Goal: Participate in discussion: Engage in conversation with other users on a specific topic

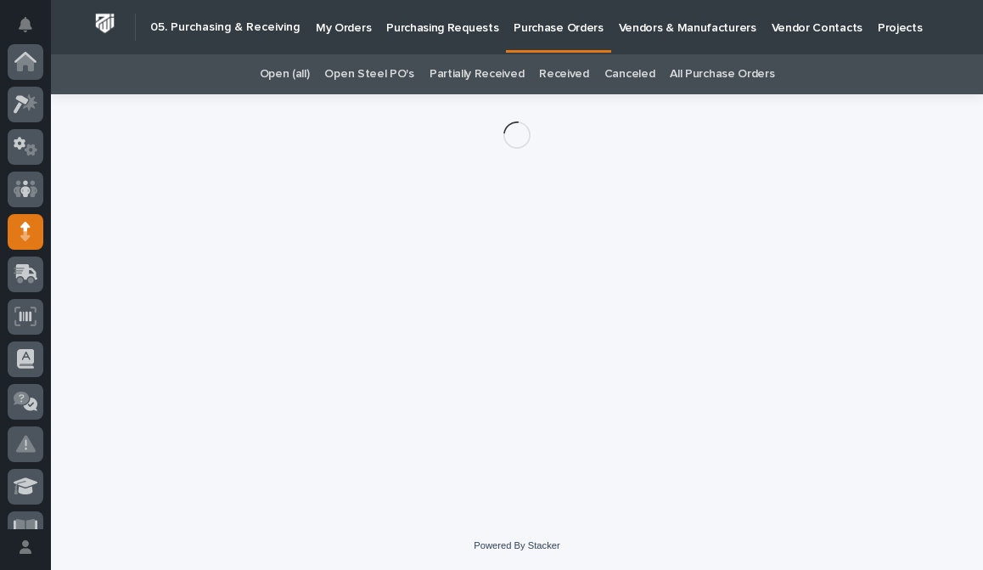
scroll to position [170, 0]
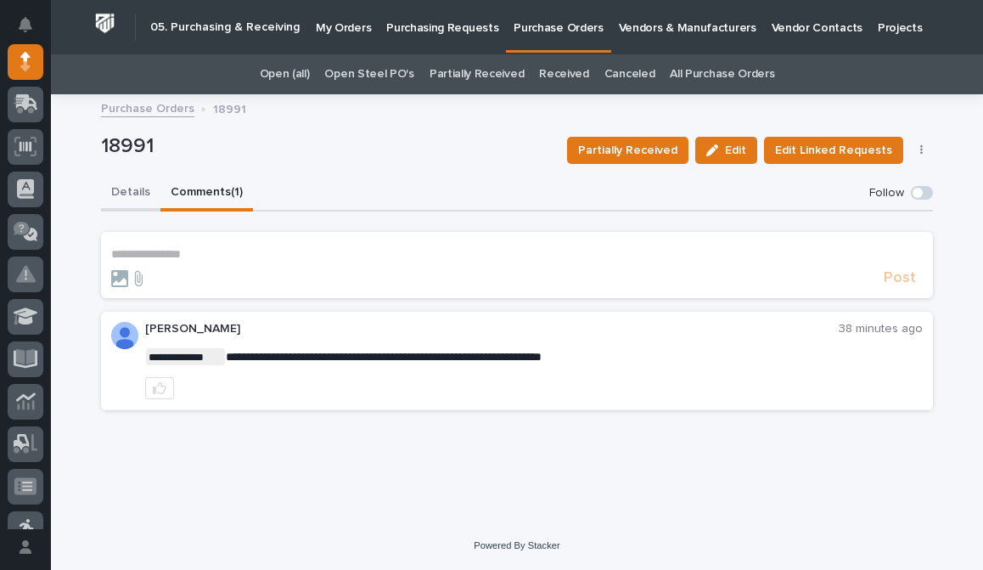
click at [139, 191] on button "Details" at bounding box center [130, 194] width 59 height 36
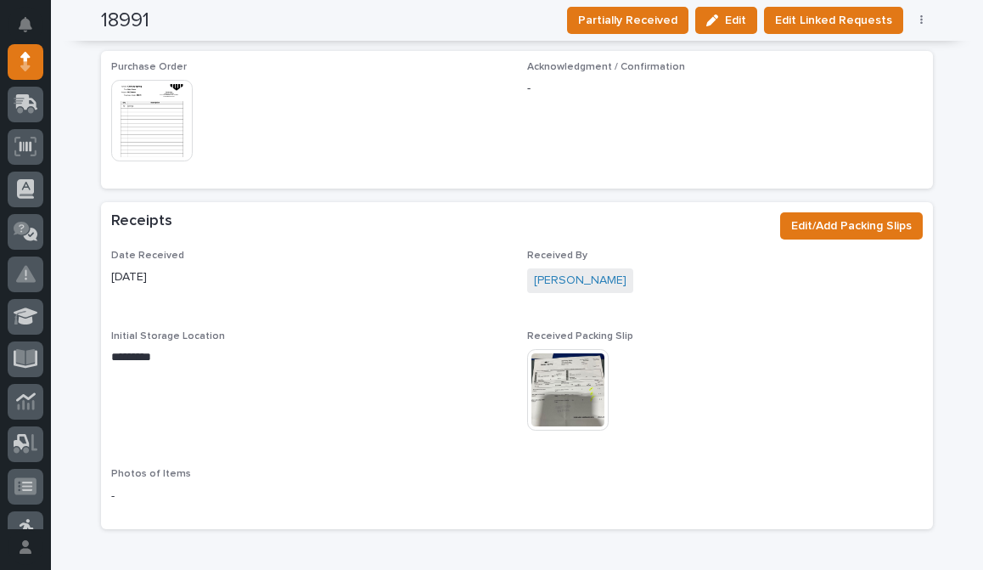
scroll to position [934, 0]
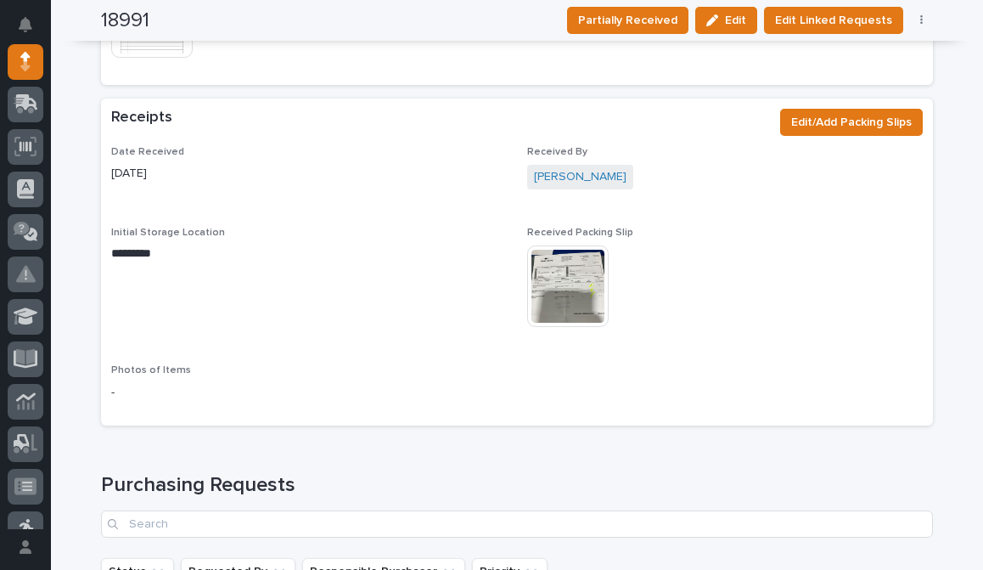
click at [588, 312] on img at bounding box center [568, 286] width 82 height 82
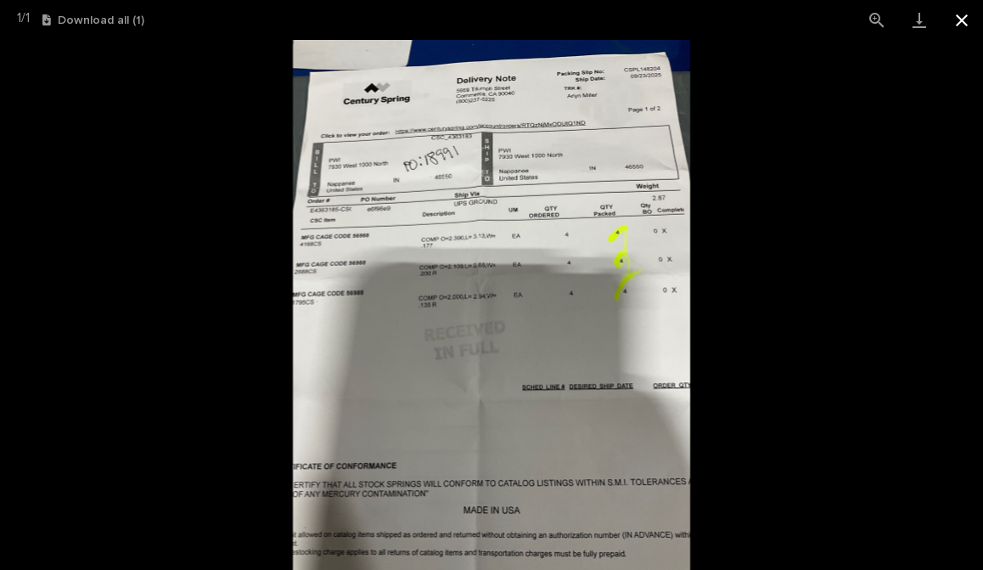
click at [954, 17] on button "Close gallery" at bounding box center [962, 20] width 42 height 40
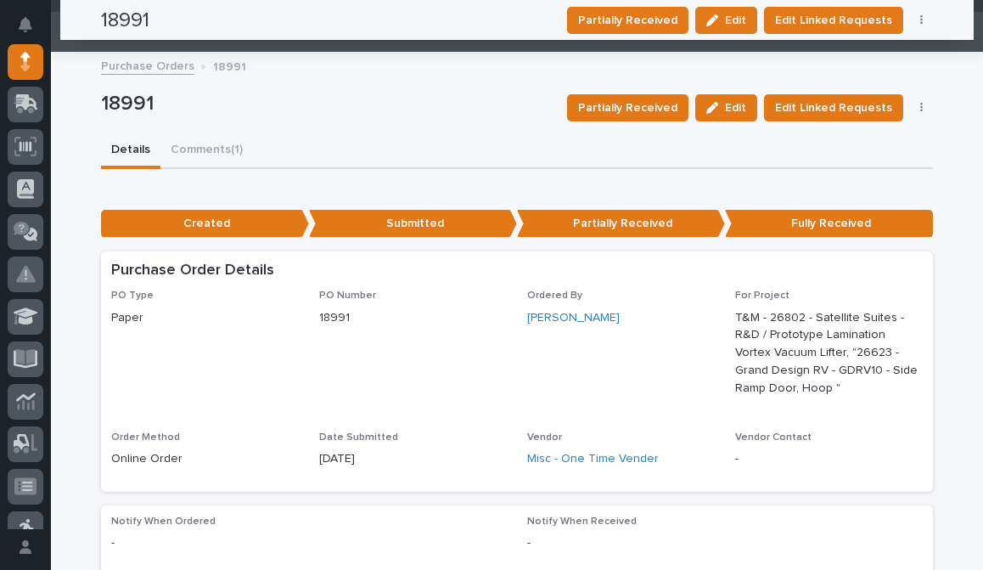
scroll to position [0, 0]
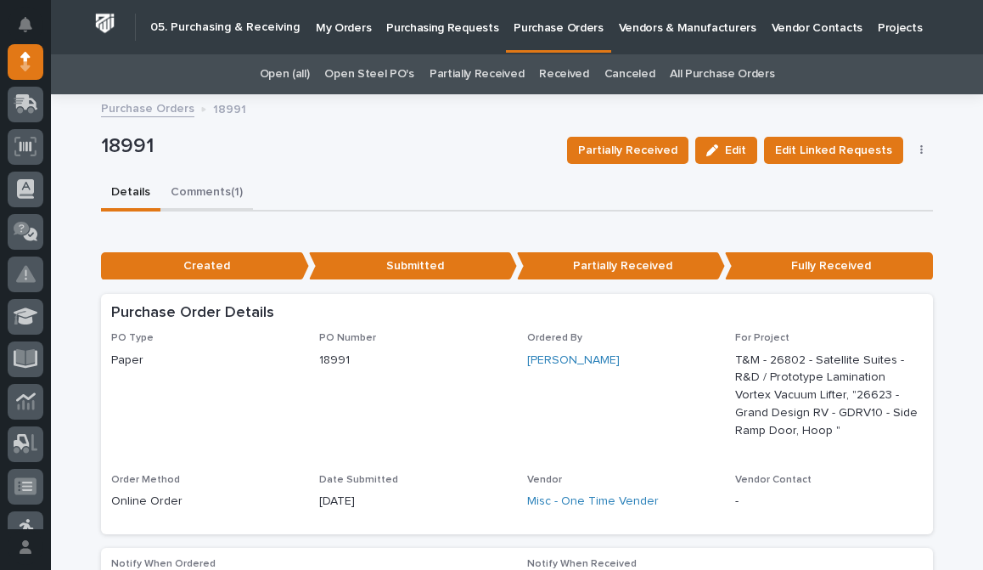
click at [200, 185] on button "Comments (1)" at bounding box center [206, 194] width 93 height 36
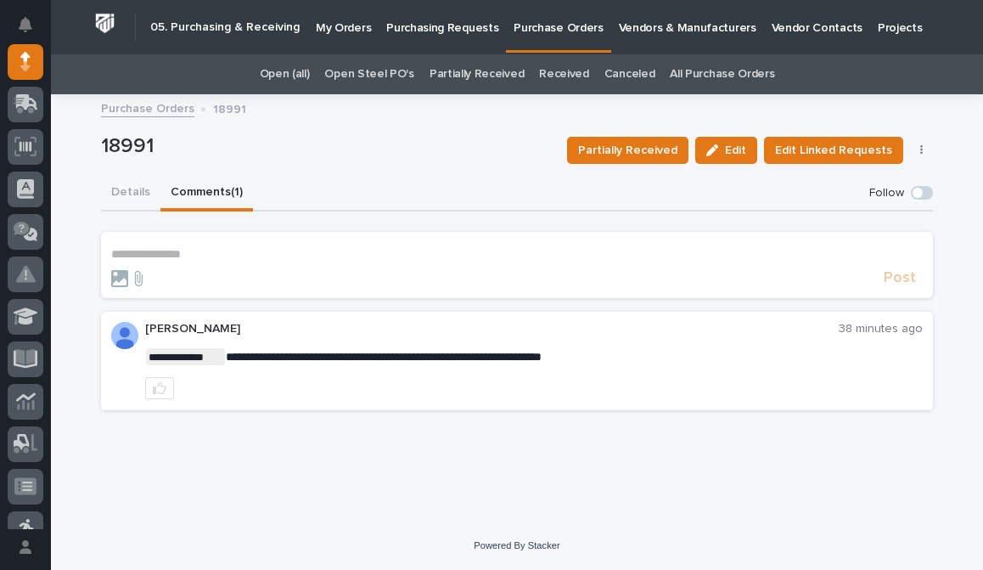
click at [300, 252] on p "**********" at bounding box center [517, 254] width 812 height 14
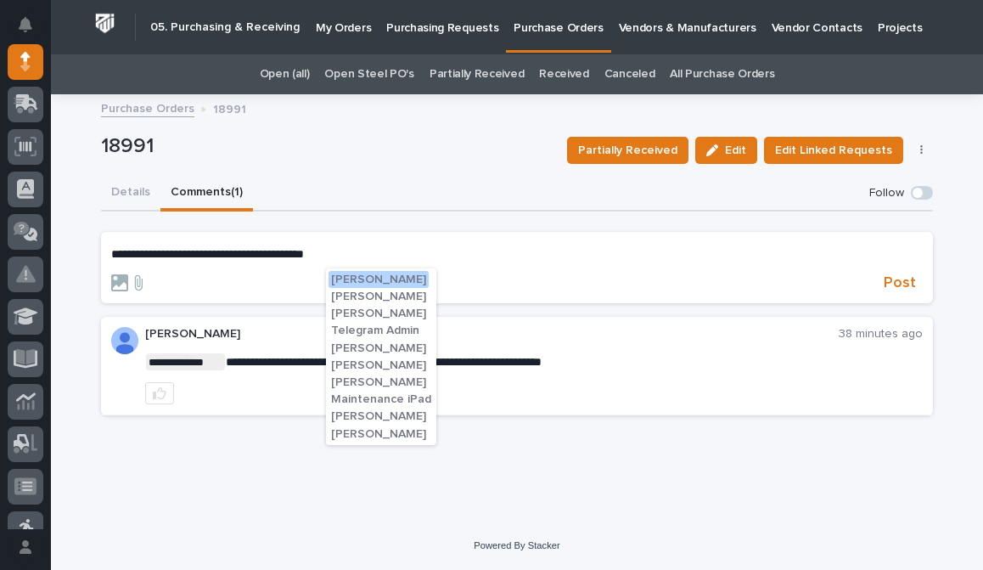
click at [365, 274] on span "[PERSON_NAME]" at bounding box center [378, 279] width 95 height 12
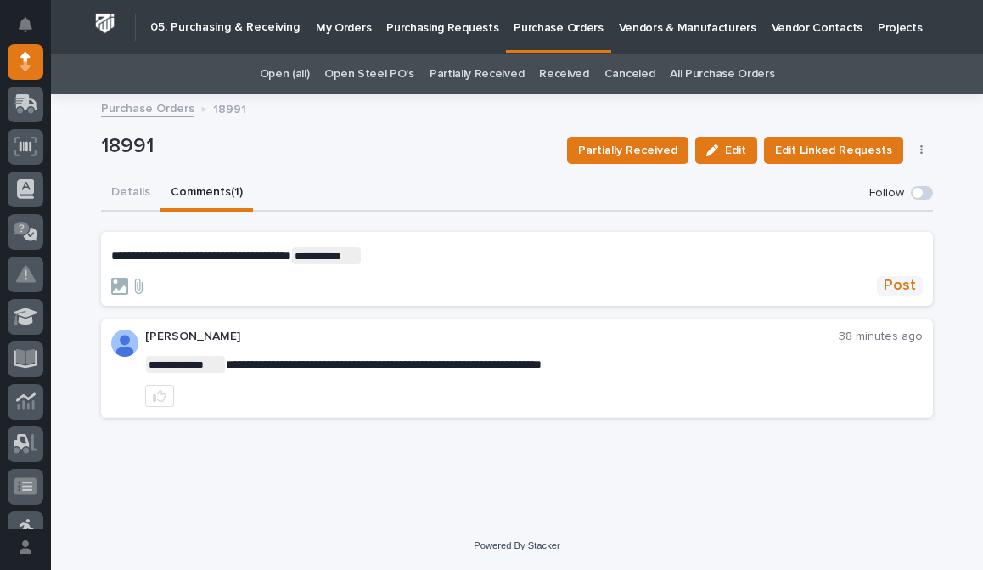
click at [897, 286] on span "Post" at bounding box center [900, 286] width 32 height 20
